Goal: Information Seeking & Learning: Learn about a topic

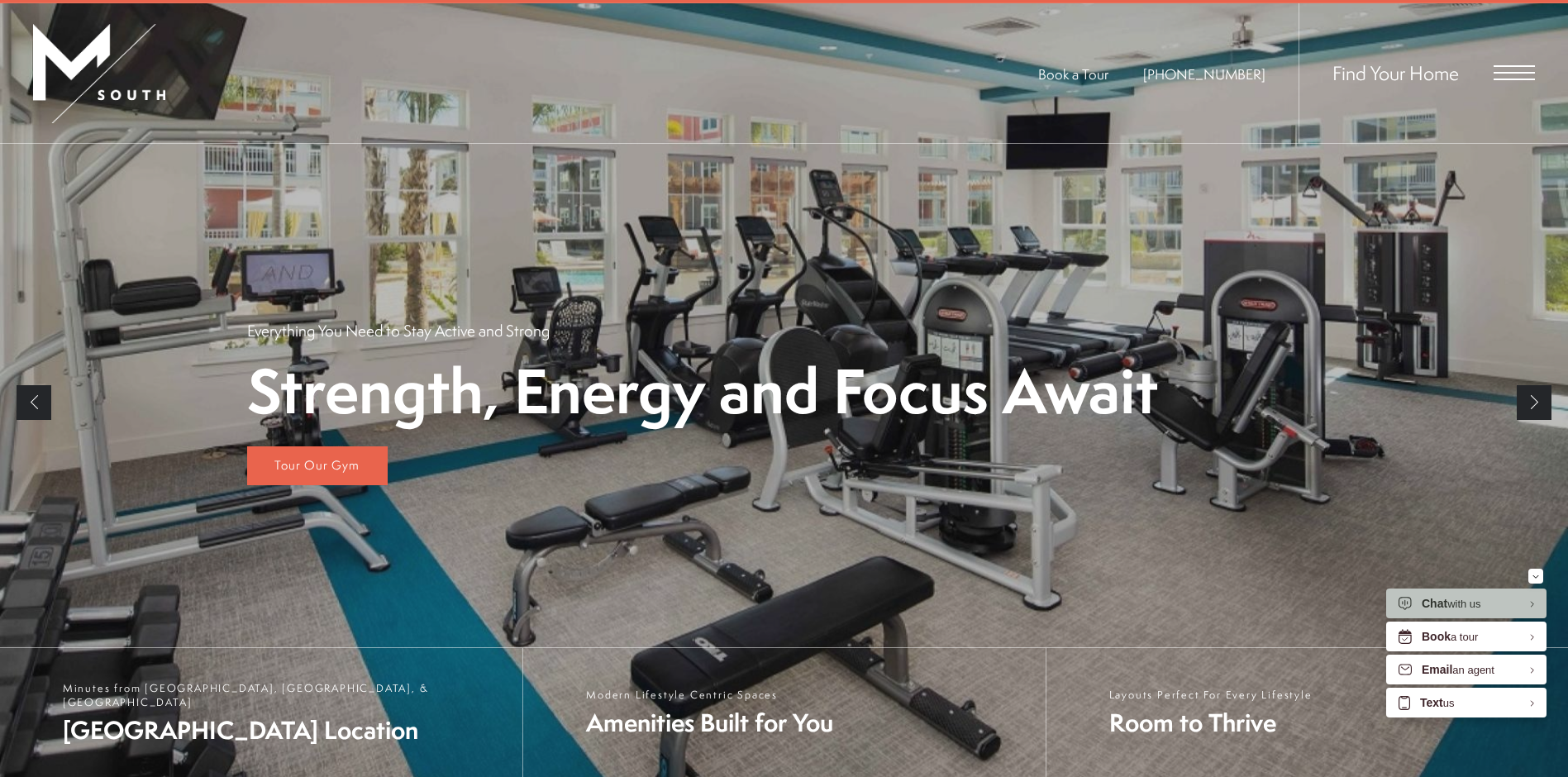
scroll to position [82, 0]
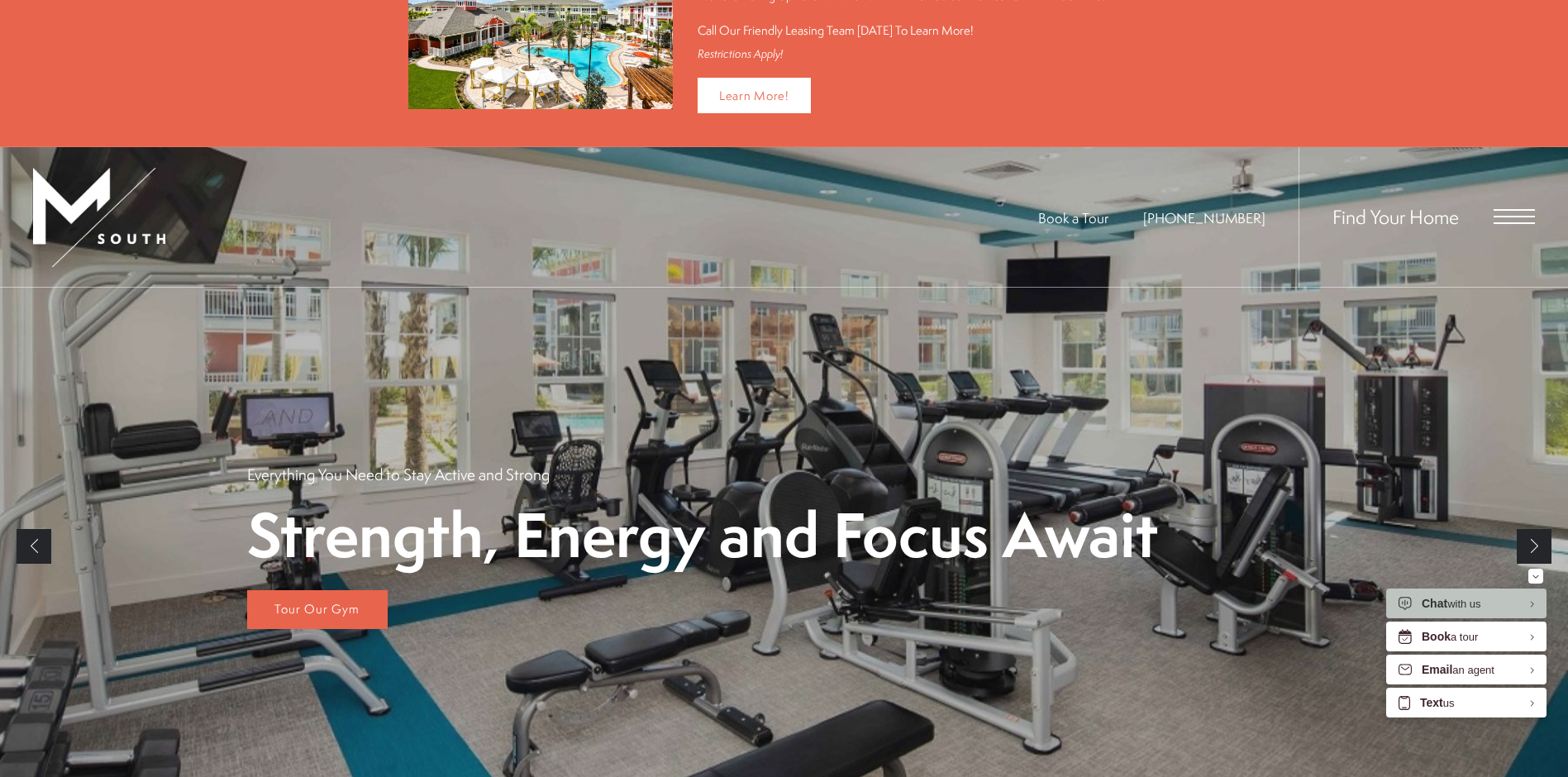
click at [1422, 218] on span "Find Your Home" at bounding box center [1395, 216] width 126 height 26
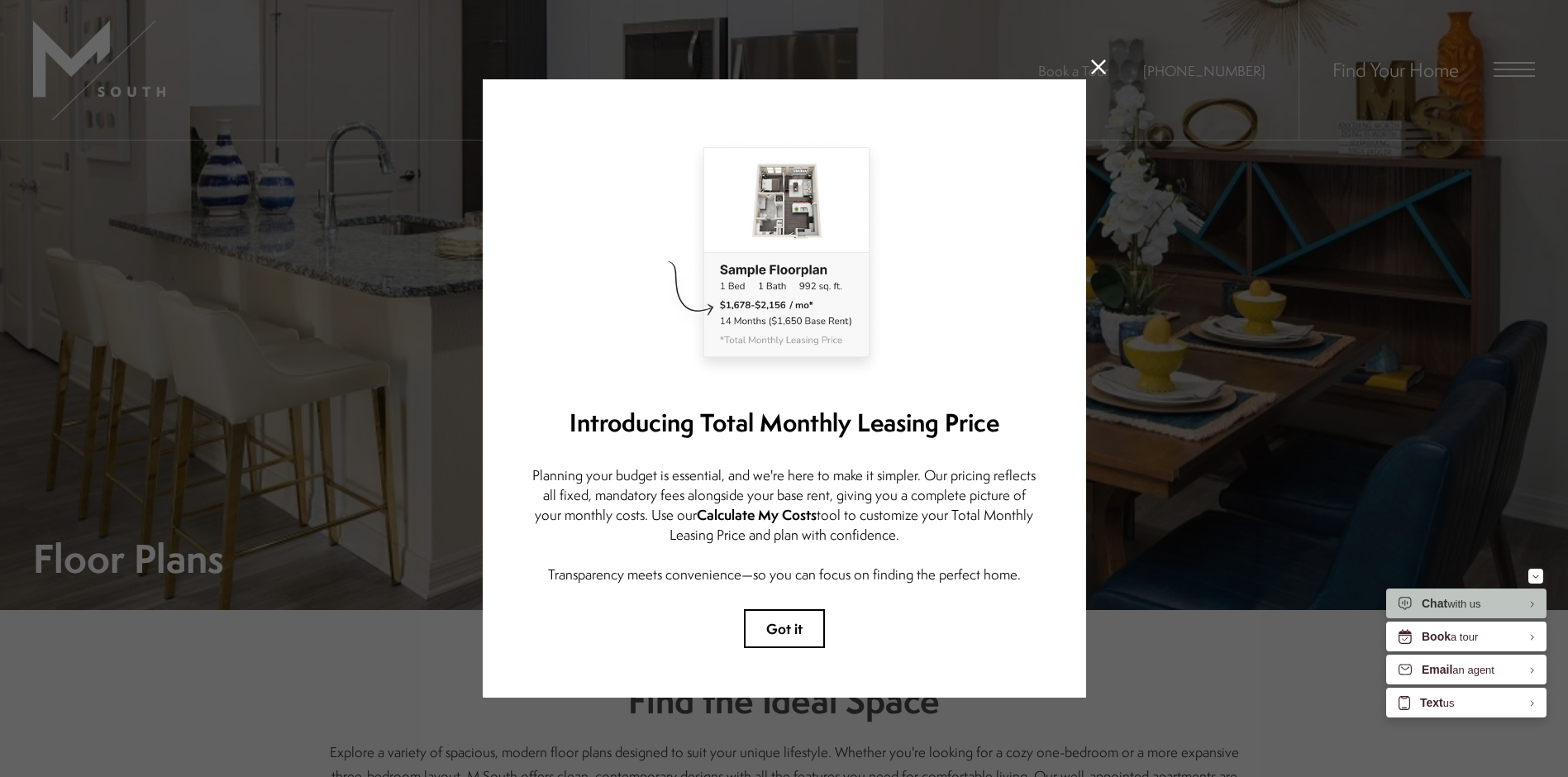
click at [1092, 66] on icon at bounding box center [1098, 66] width 15 height 15
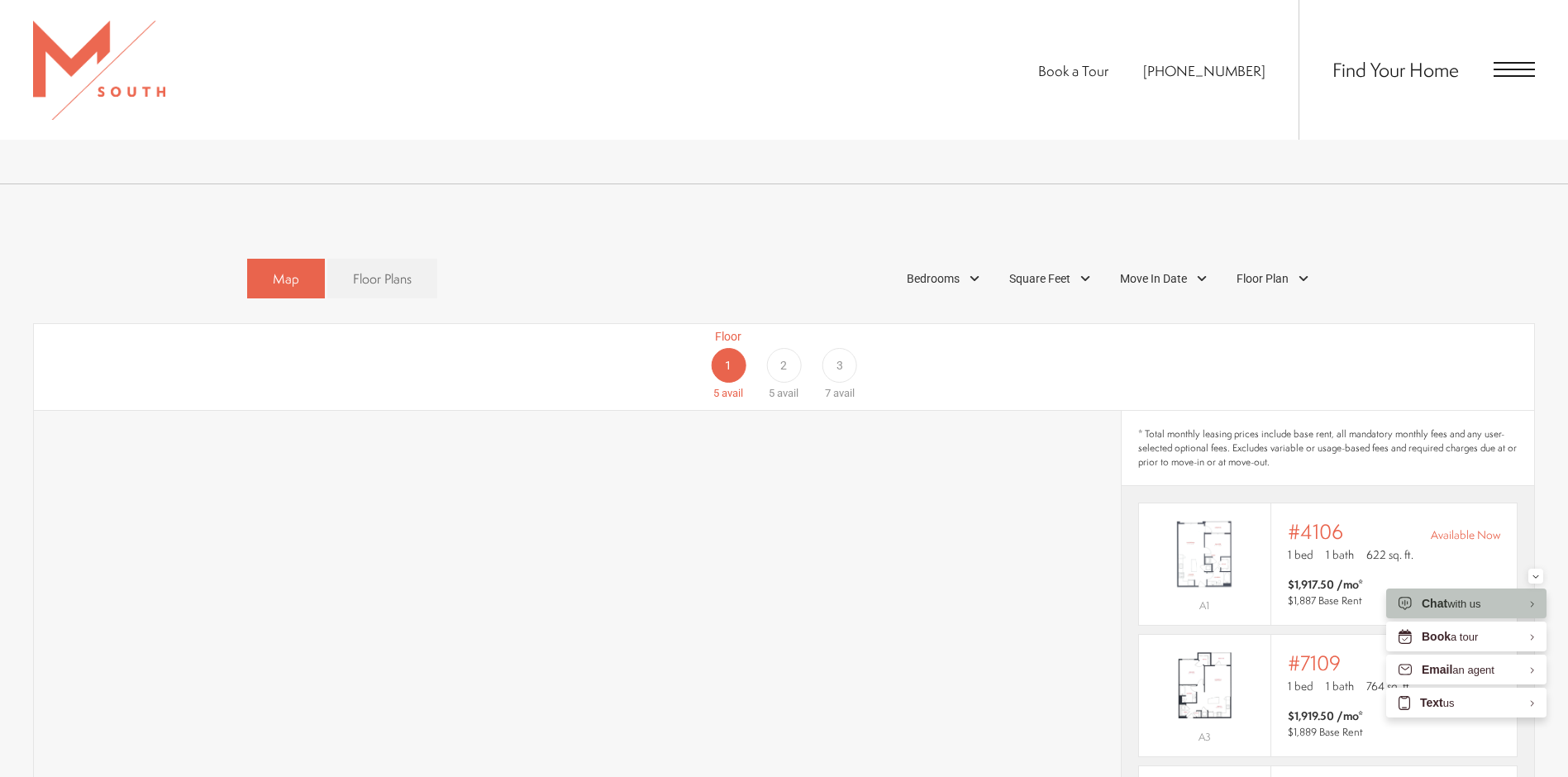
scroll to position [826, 0]
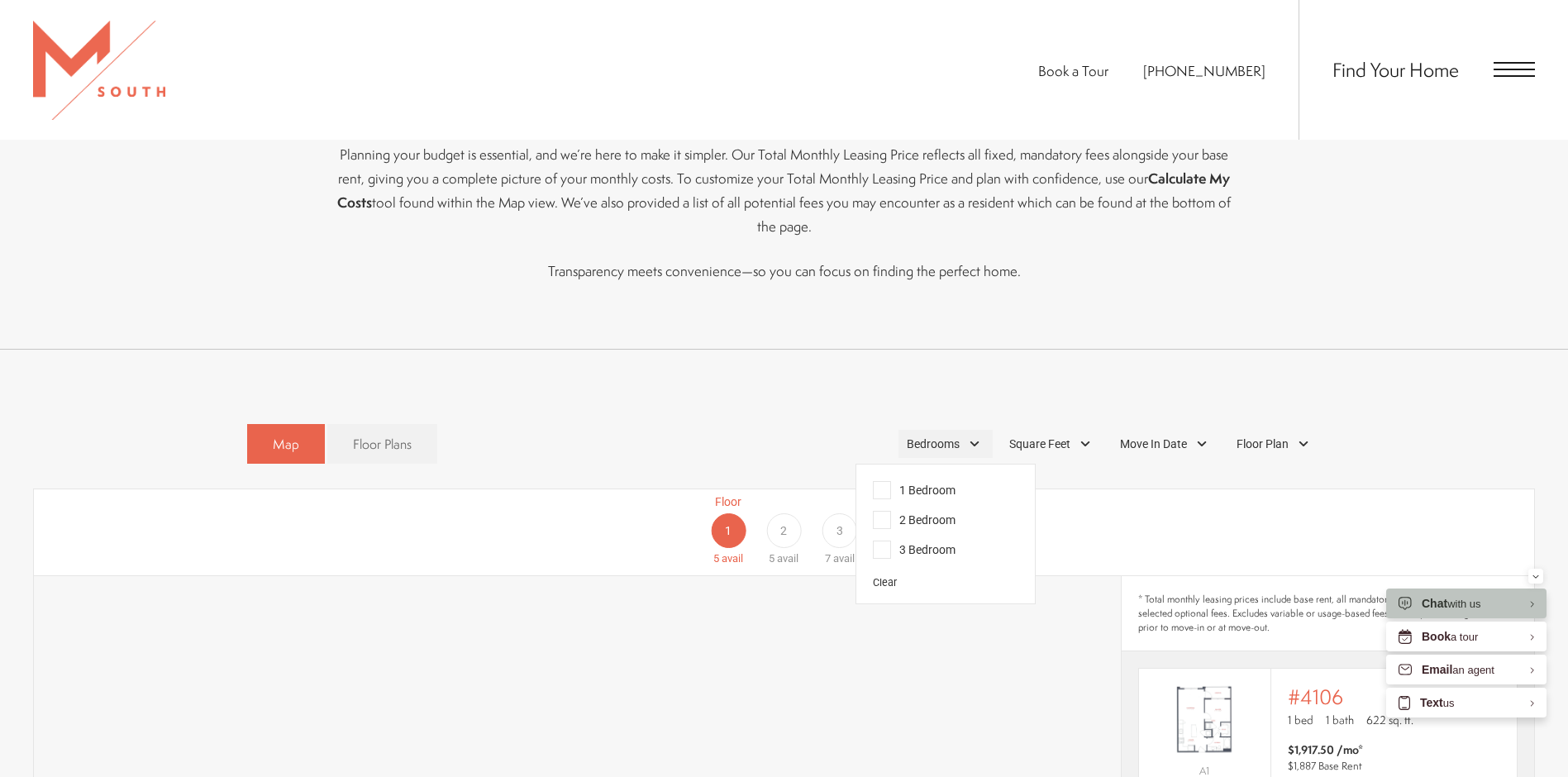
click at [972, 429] on div "Bedrooms" at bounding box center [945, 443] width 94 height 28
click at [923, 481] on span "1 Bedroom" at bounding box center [914, 490] width 82 height 18
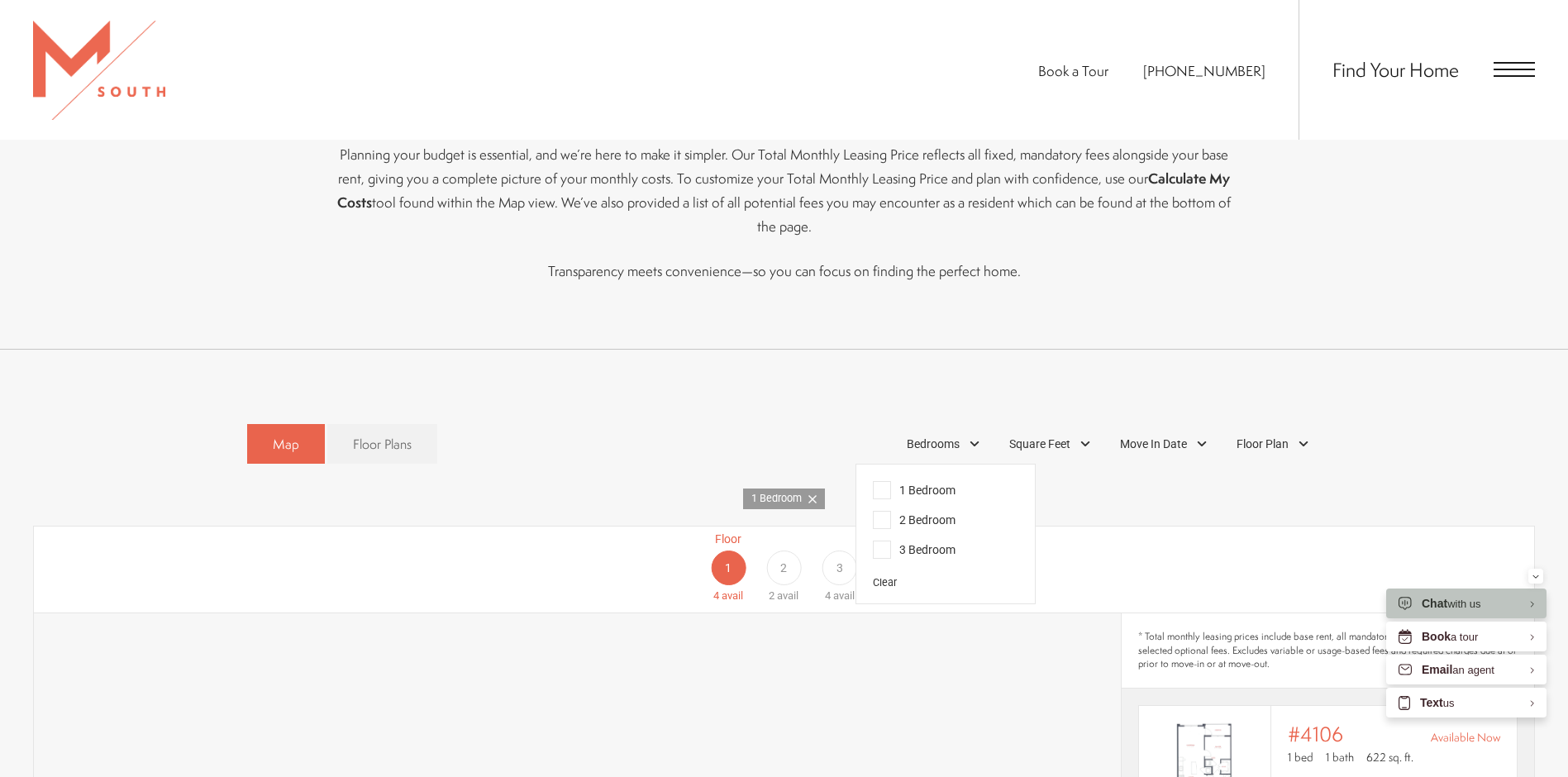
click at [876, 481] on span "1 Bedroom" at bounding box center [914, 490] width 82 height 18
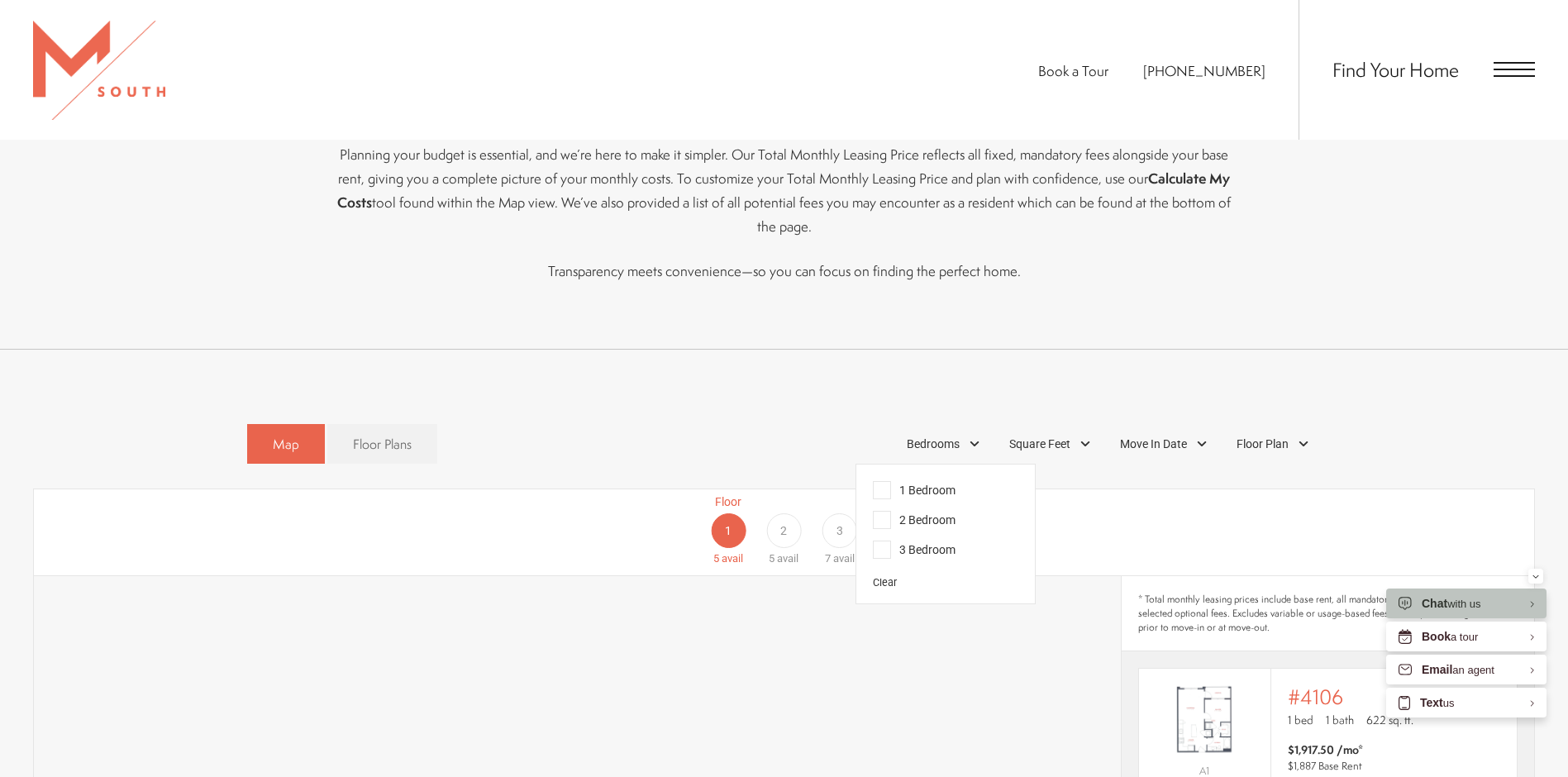
click at [883, 481] on span "1 Bedroom" at bounding box center [914, 490] width 82 height 18
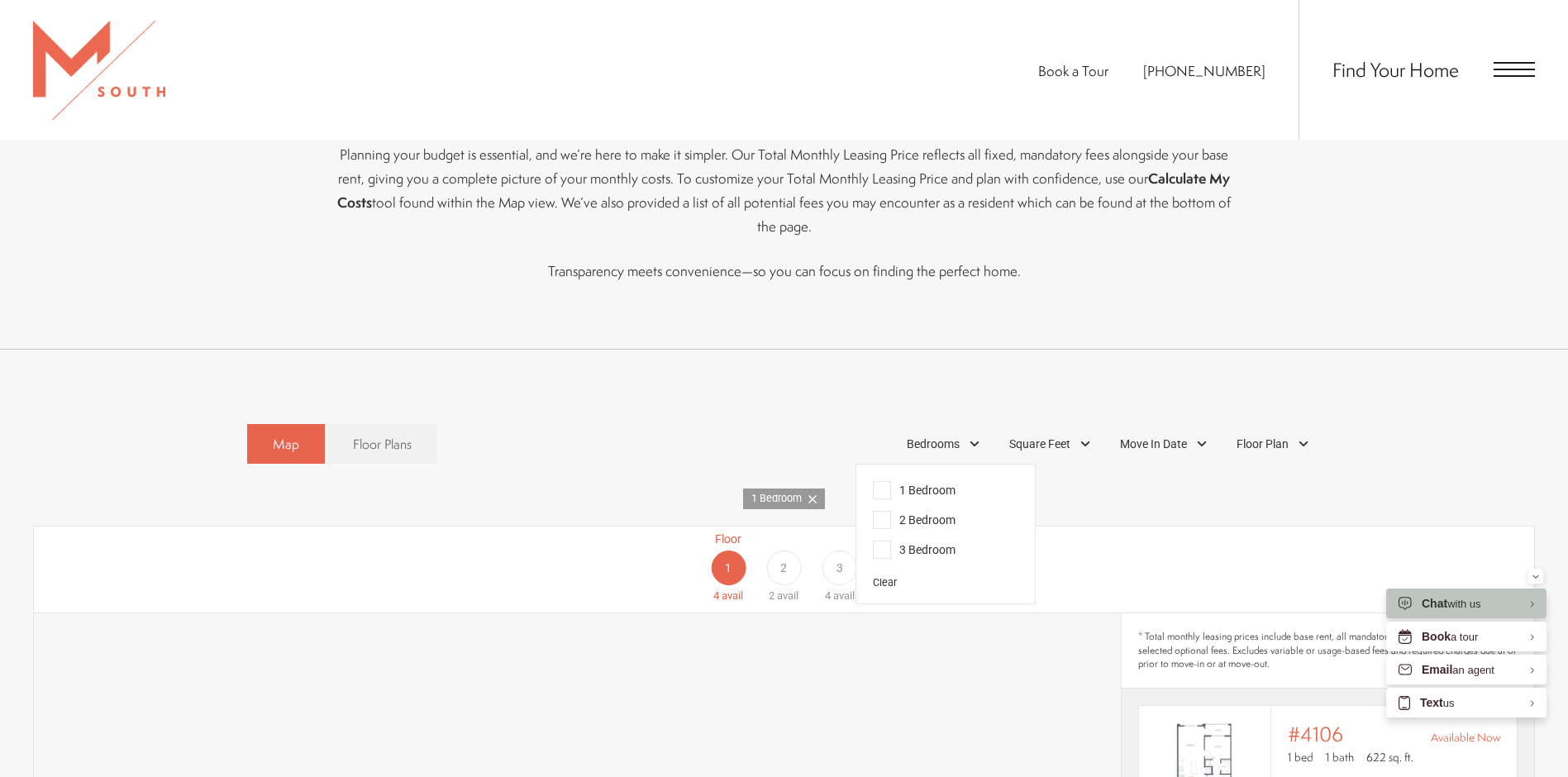
scroll to position [1074, 0]
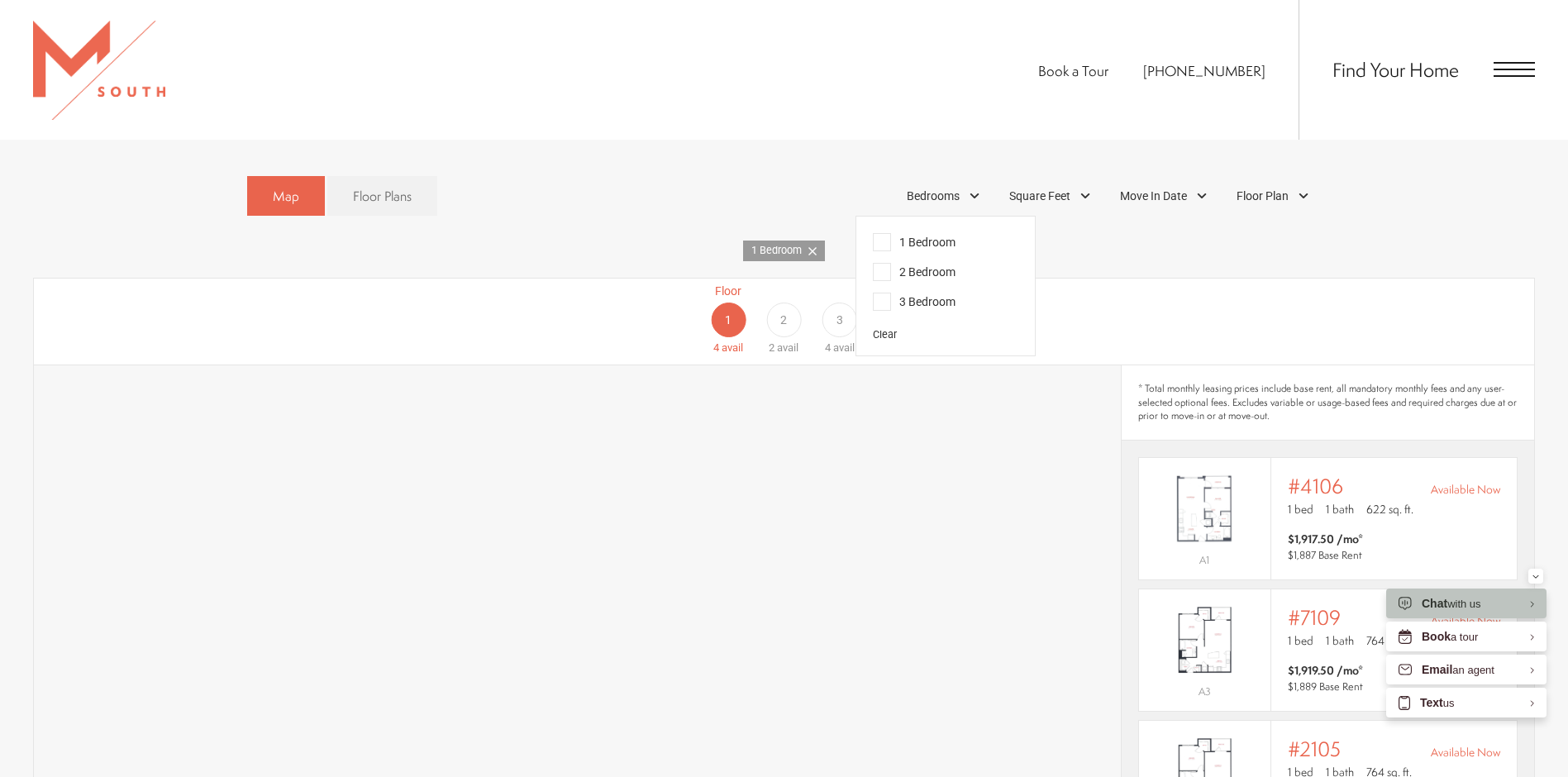
click at [1237, 292] on div "Floor 1 4 avail Floor 2 2 avail Floor 3 4 avail" at bounding box center [1451, 319] width 1500 height 73
click at [780, 312] on span "2" at bounding box center [783, 320] width 6 height 17
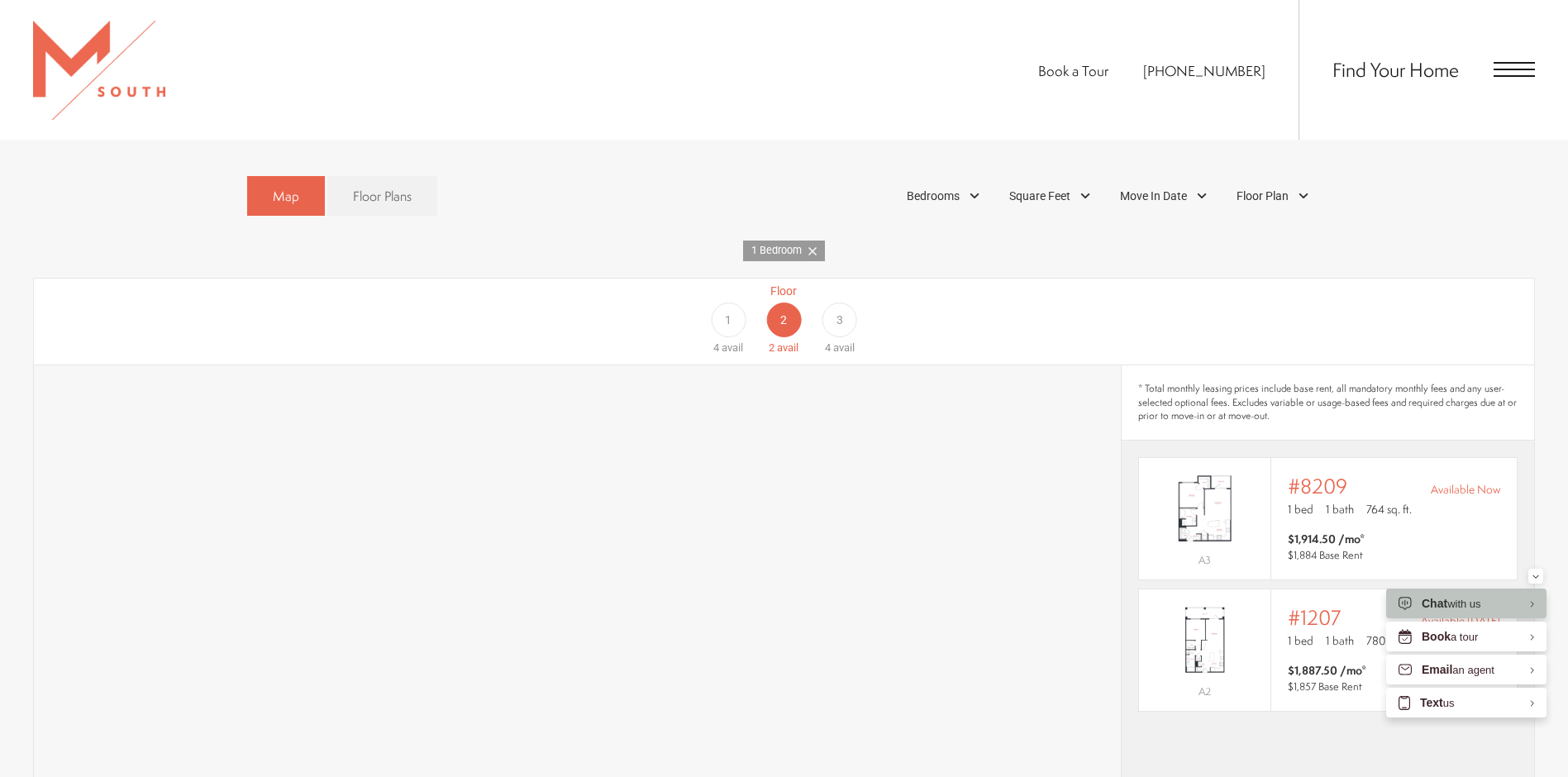
click at [845, 302] on div "3" at bounding box center [839, 319] width 35 height 35
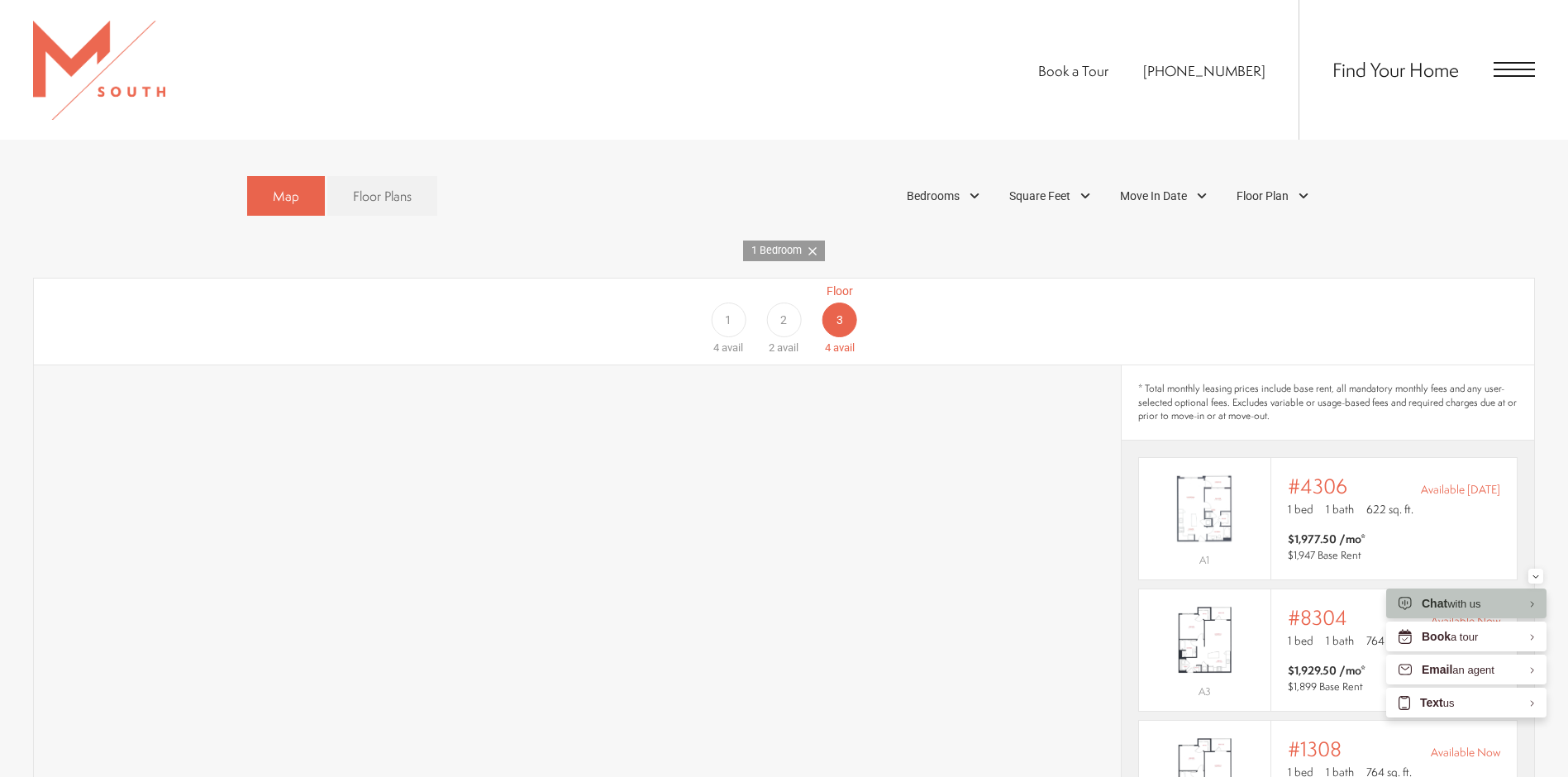
click at [777, 305] on div "2" at bounding box center [784, 319] width 35 height 35
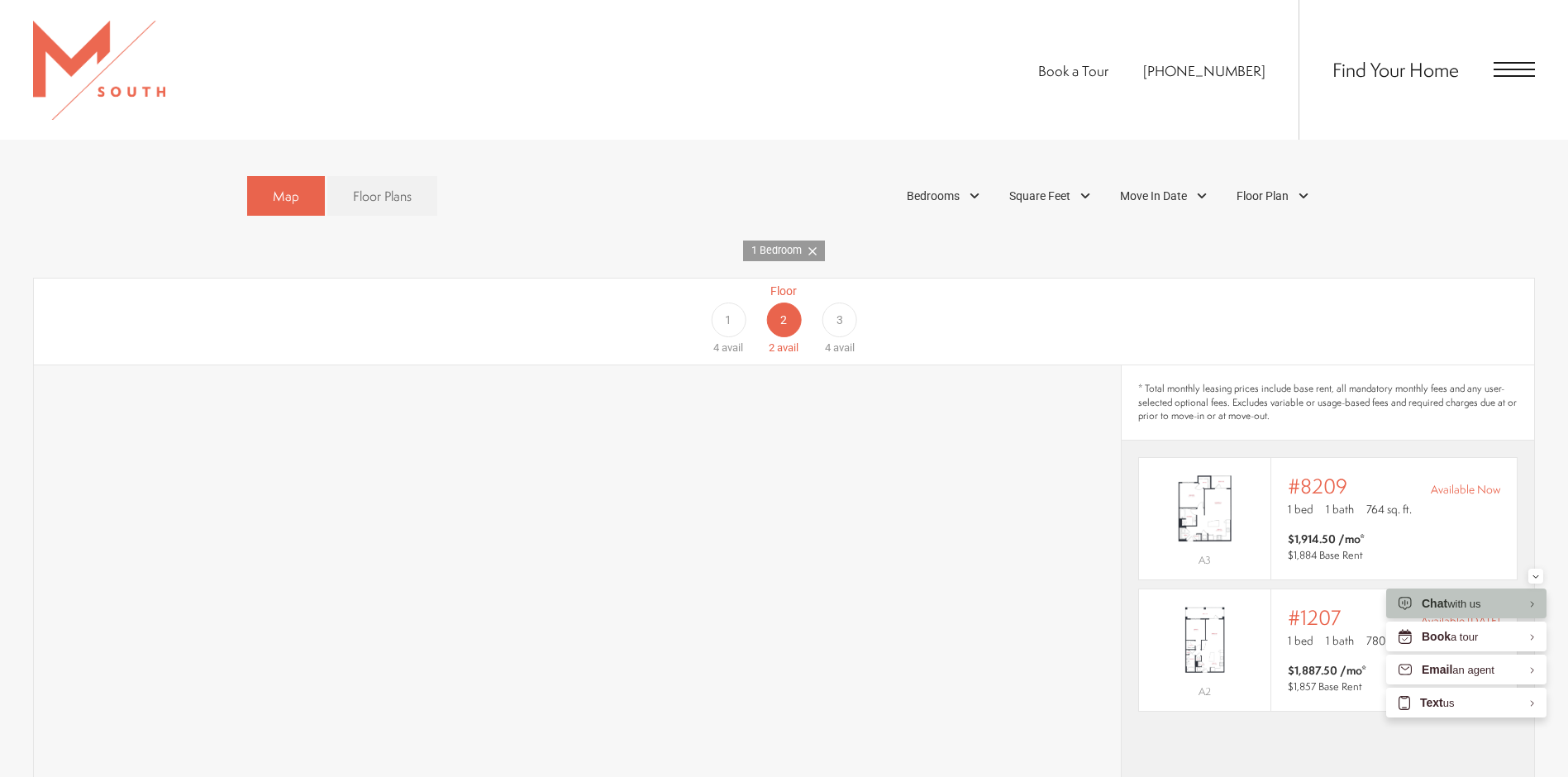
click at [737, 302] on div "1" at bounding box center [728, 319] width 35 height 35
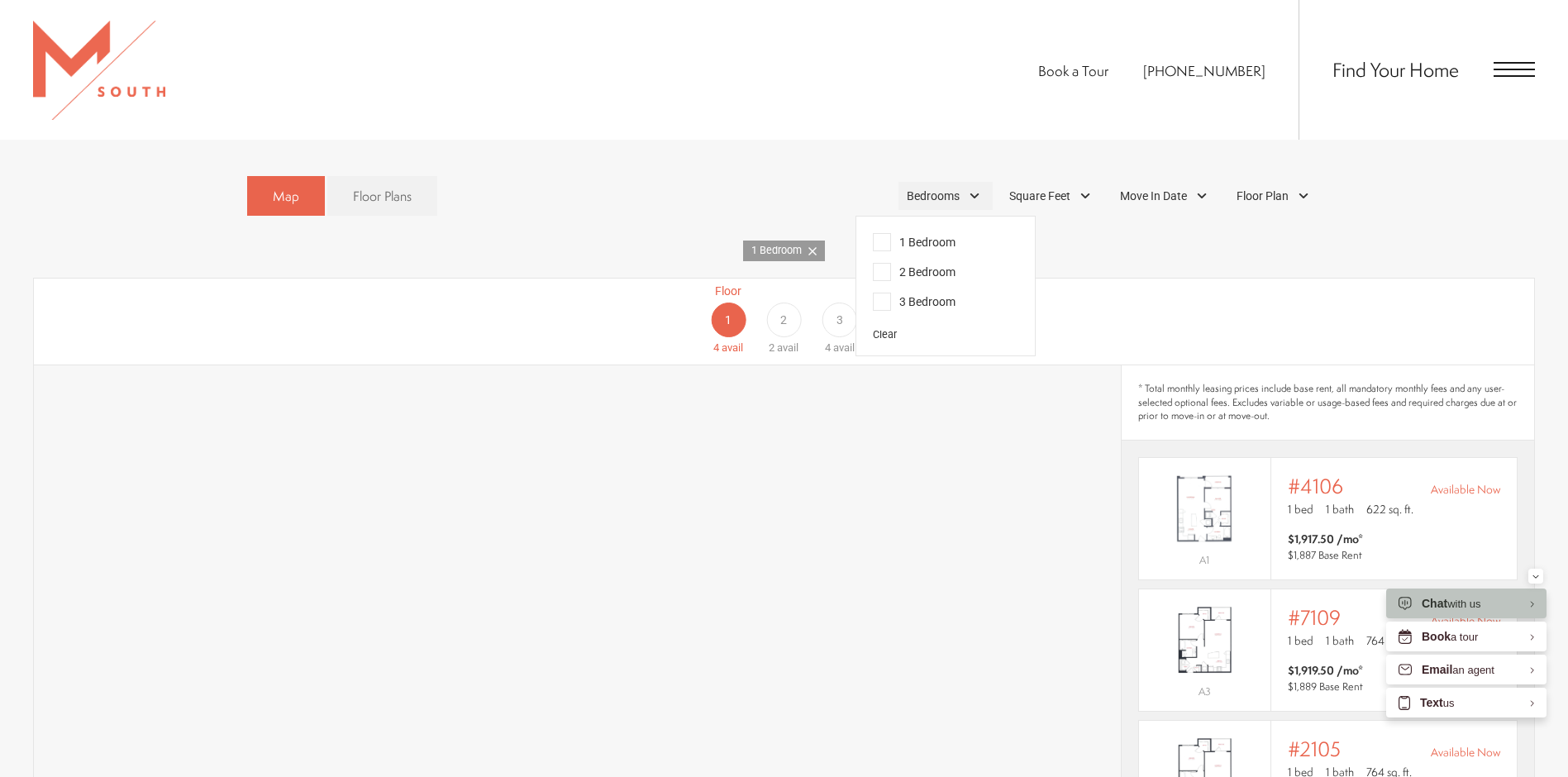
click at [964, 182] on div "Bedrooms" at bounding box center [945, 195] width 94 height 28
click at [1153, 283] on div "Floor 1 4 avail Floor 2 2 avail Floor 3 4 avail" at bounding box center [1451, 319] width 1500 height 73
click at [973, 182] on div "Bedrooms" at bounding box center [945, 195] width 94 height 28
click at [872, 263] on span "2 Bedroom" at bounding box center [914, 272] width 82 height 18
click at [1076, 254] on div "Map Floor Plans 2 Bedrooms 1 Bedroom 2 Bedroom" at bounding box center [784, 711] width 1502 height 1087
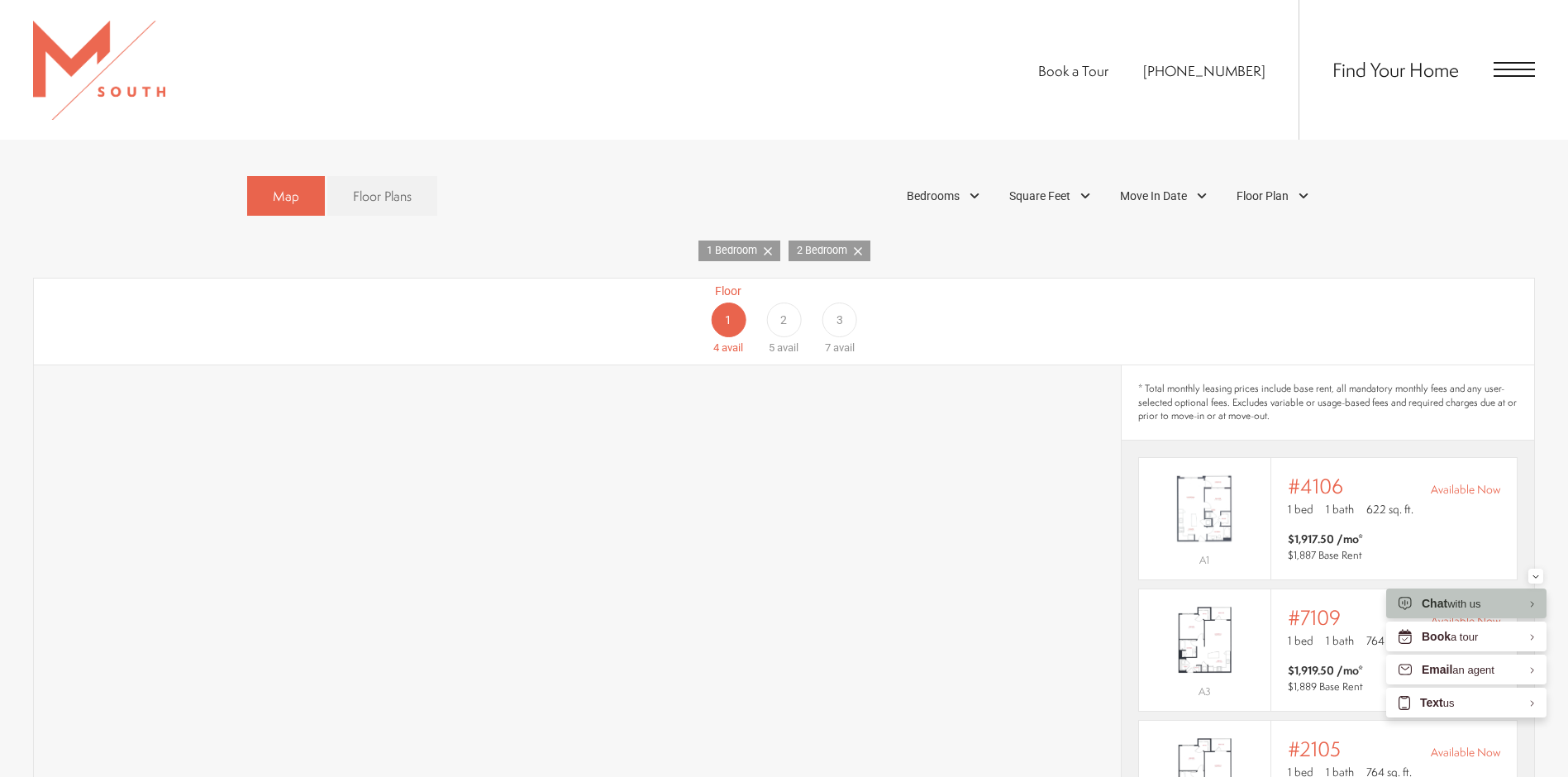
click at [767, 302] on div "2" at bounding box center [784, 319] width 35 height 35
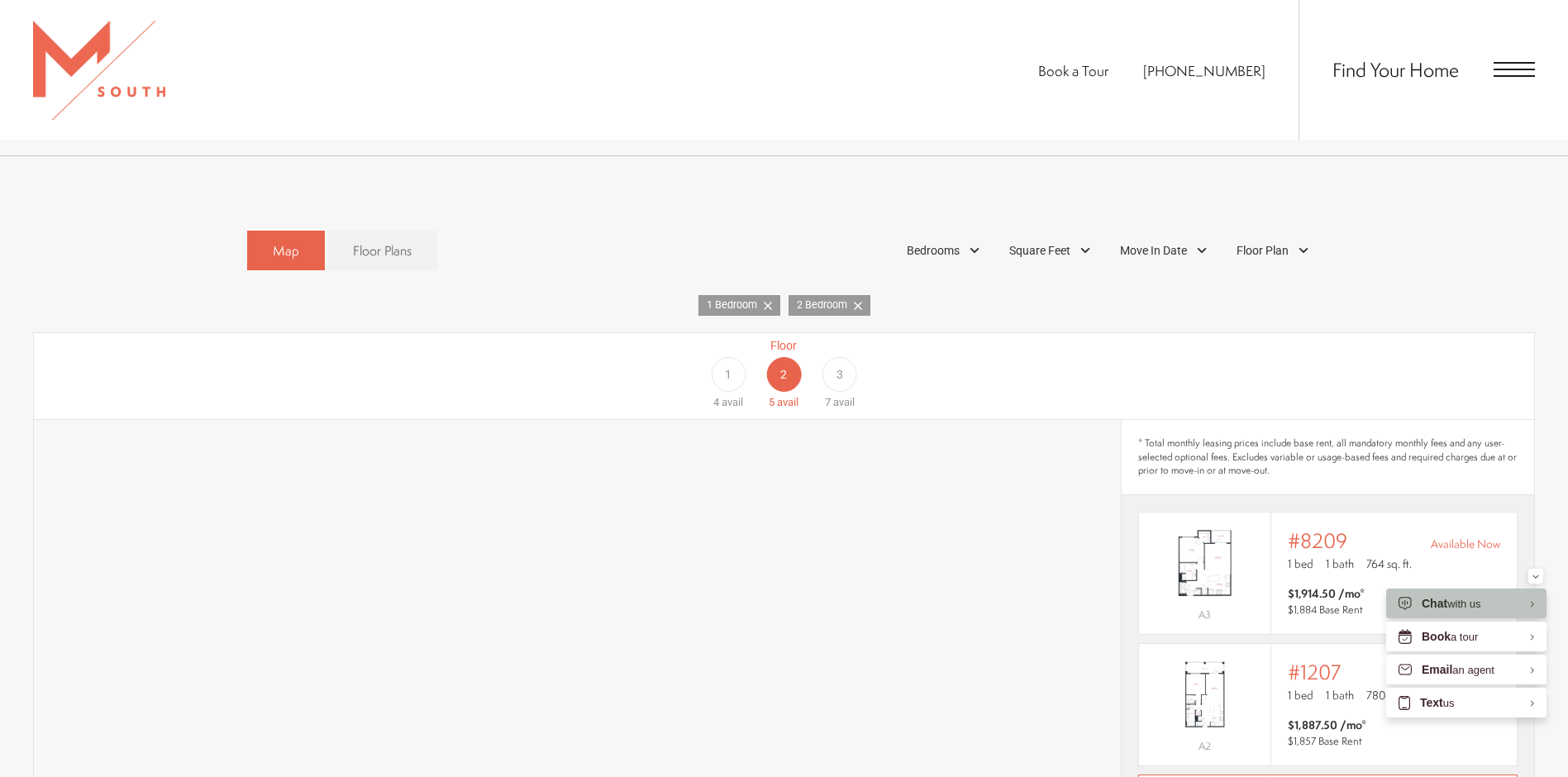
scroll to position [744, 0]
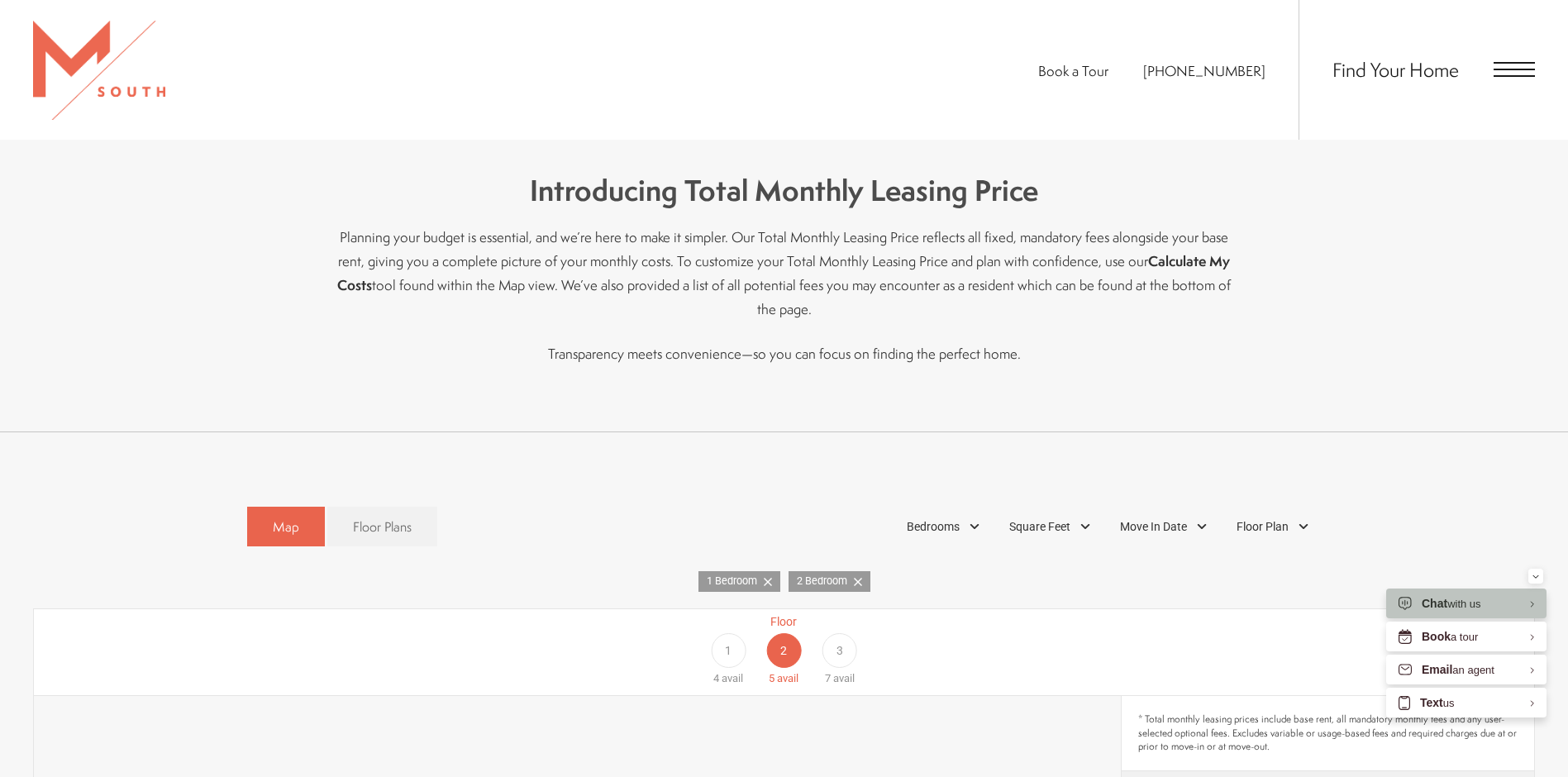
click at [1517, 72] on span "Open Menu" at bounding box center [1514, 69] width 41 height 15
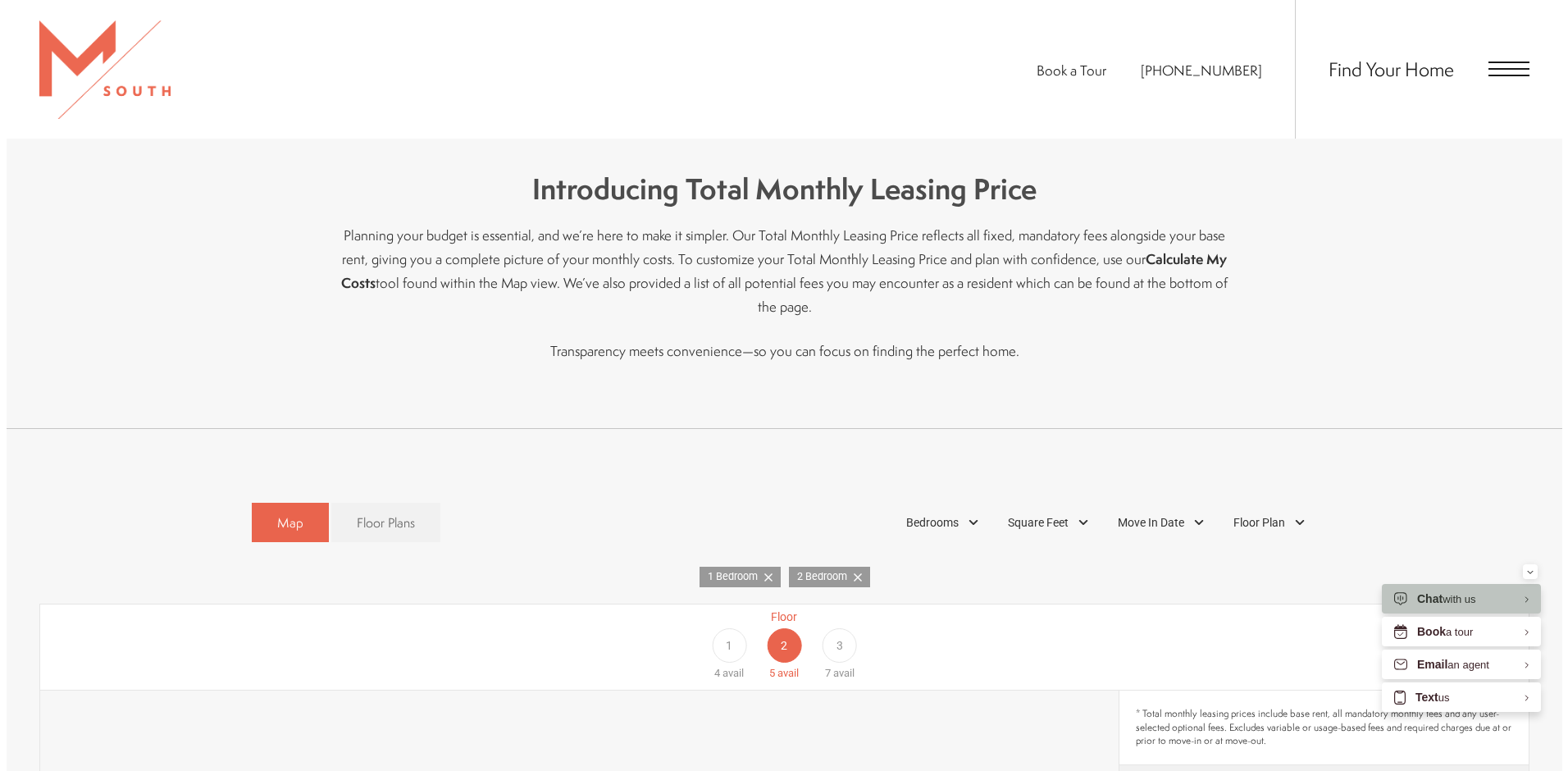
scroll to position [0, 0]
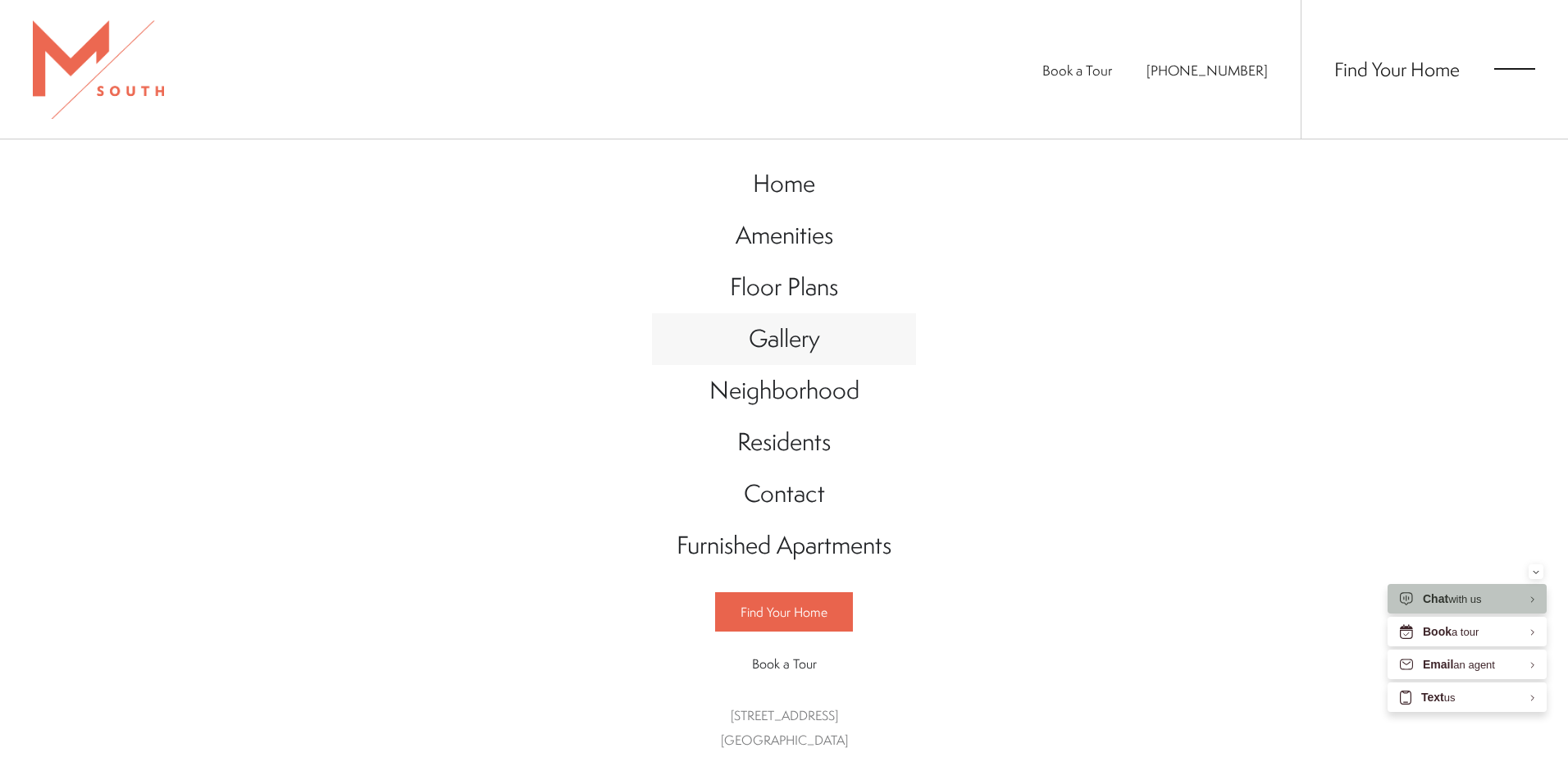
click at [776, 349] on span "Gallery" at bounding box center [784, 338] width 71 height 34
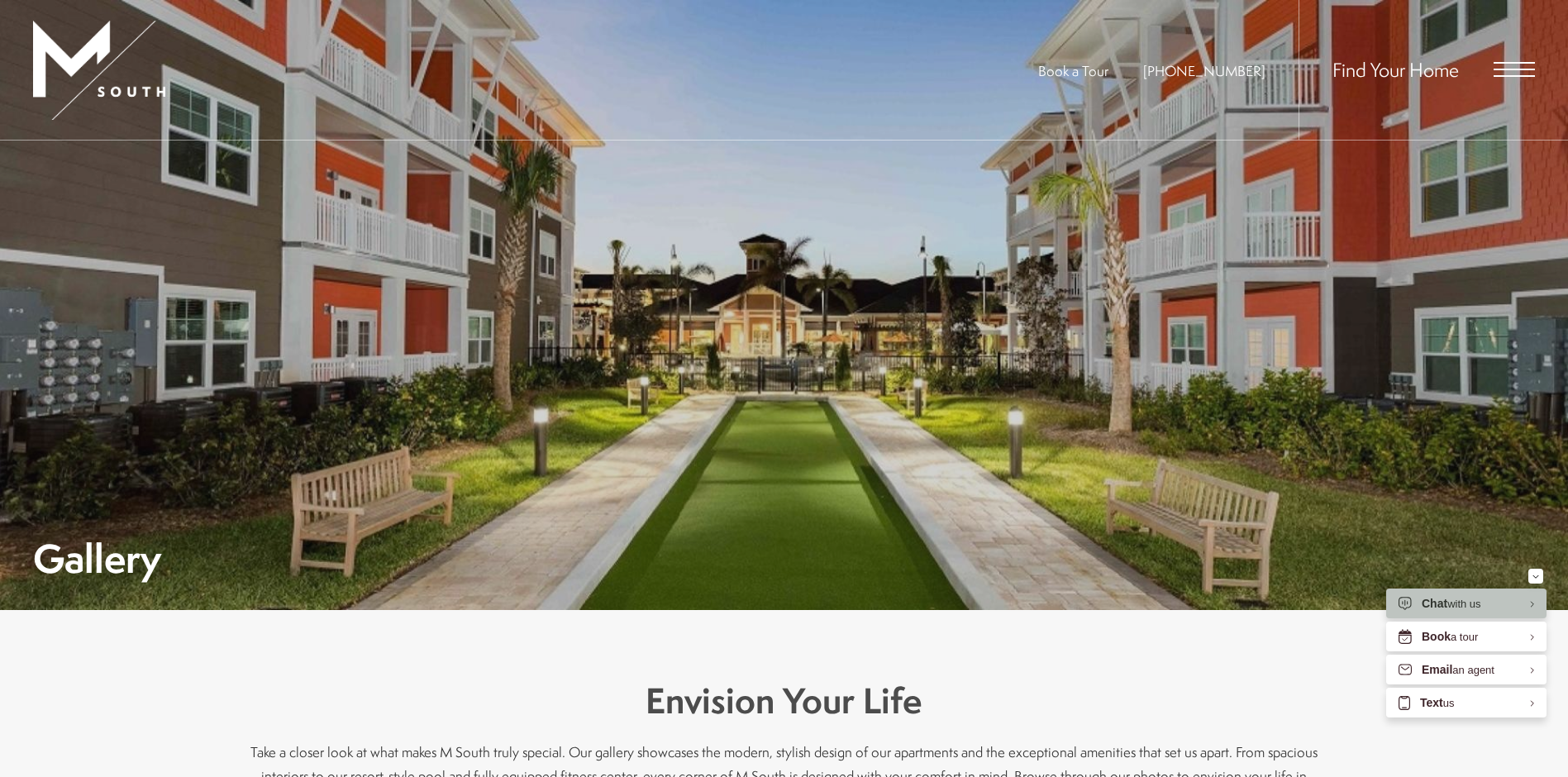
click at [1524, 67] on span "Open Menu" at bounding box center [1514, 69] width 41 height 15
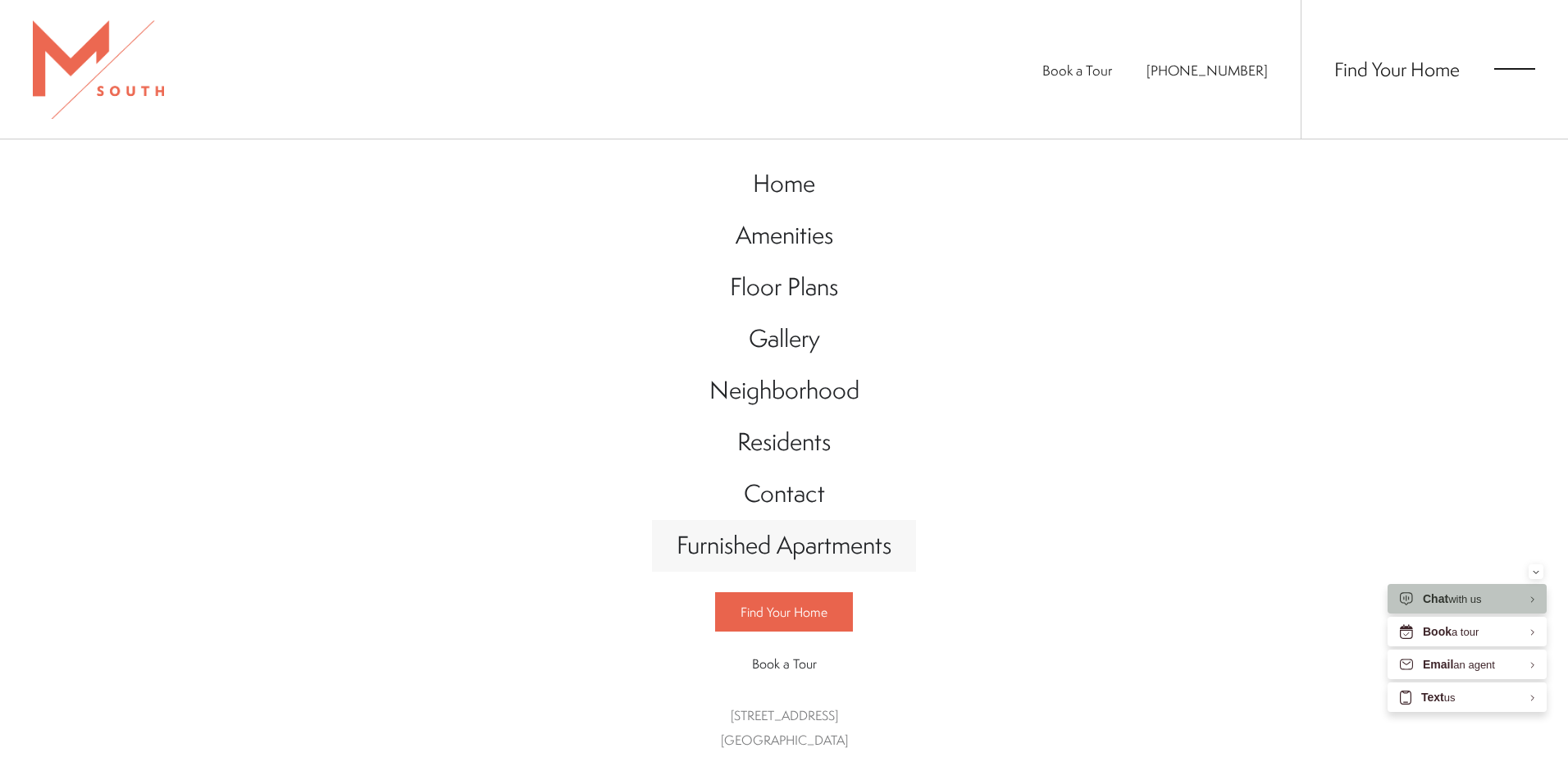
click at [869, 545] on span "Furnished Apartments" at bounding box center [784, 545] width 215 height 34
